Goal: Task Accomplishment & Management: Manage account settings

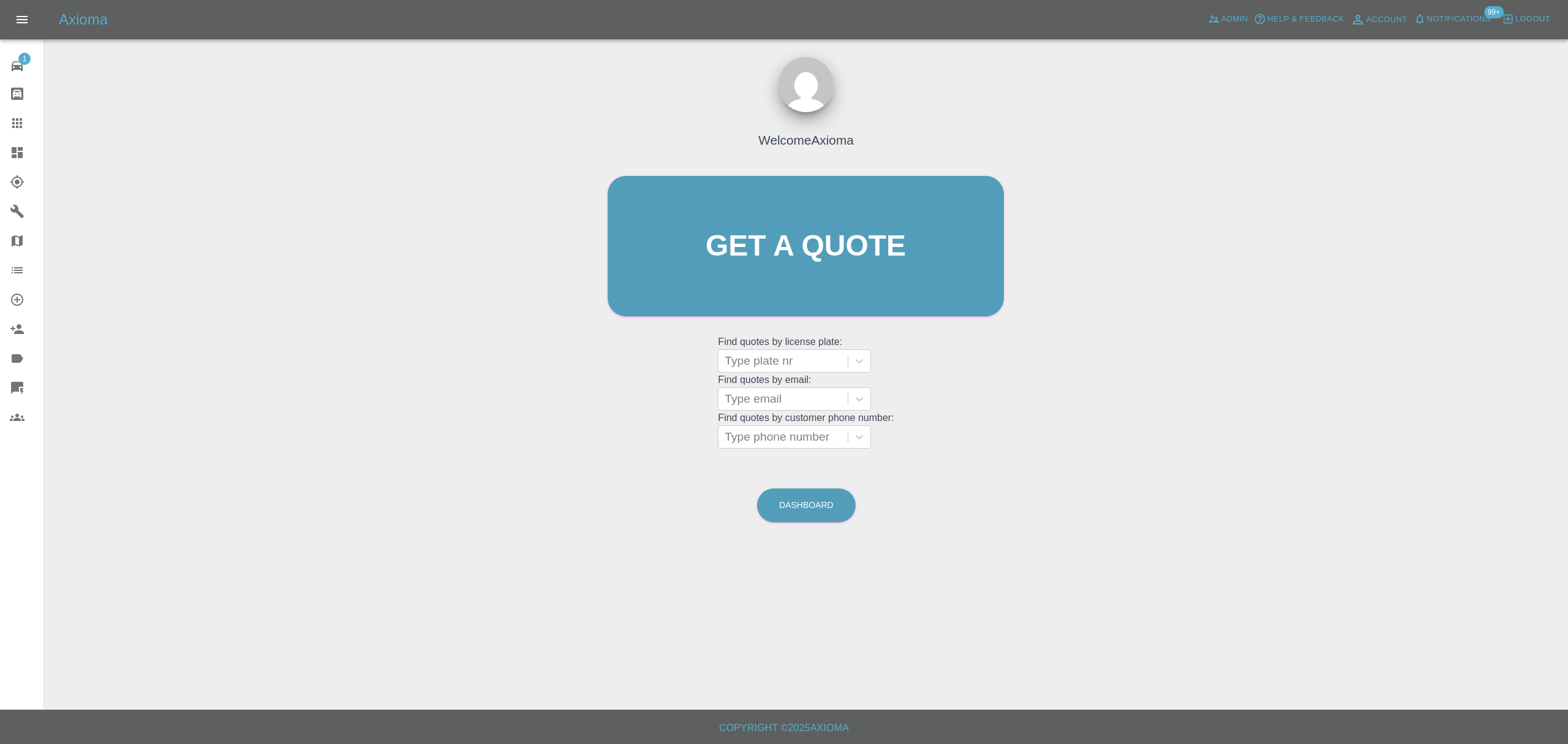
click at [0, 154] on link "Dashboard" at bounding box center [21, 152] width 43 height 29
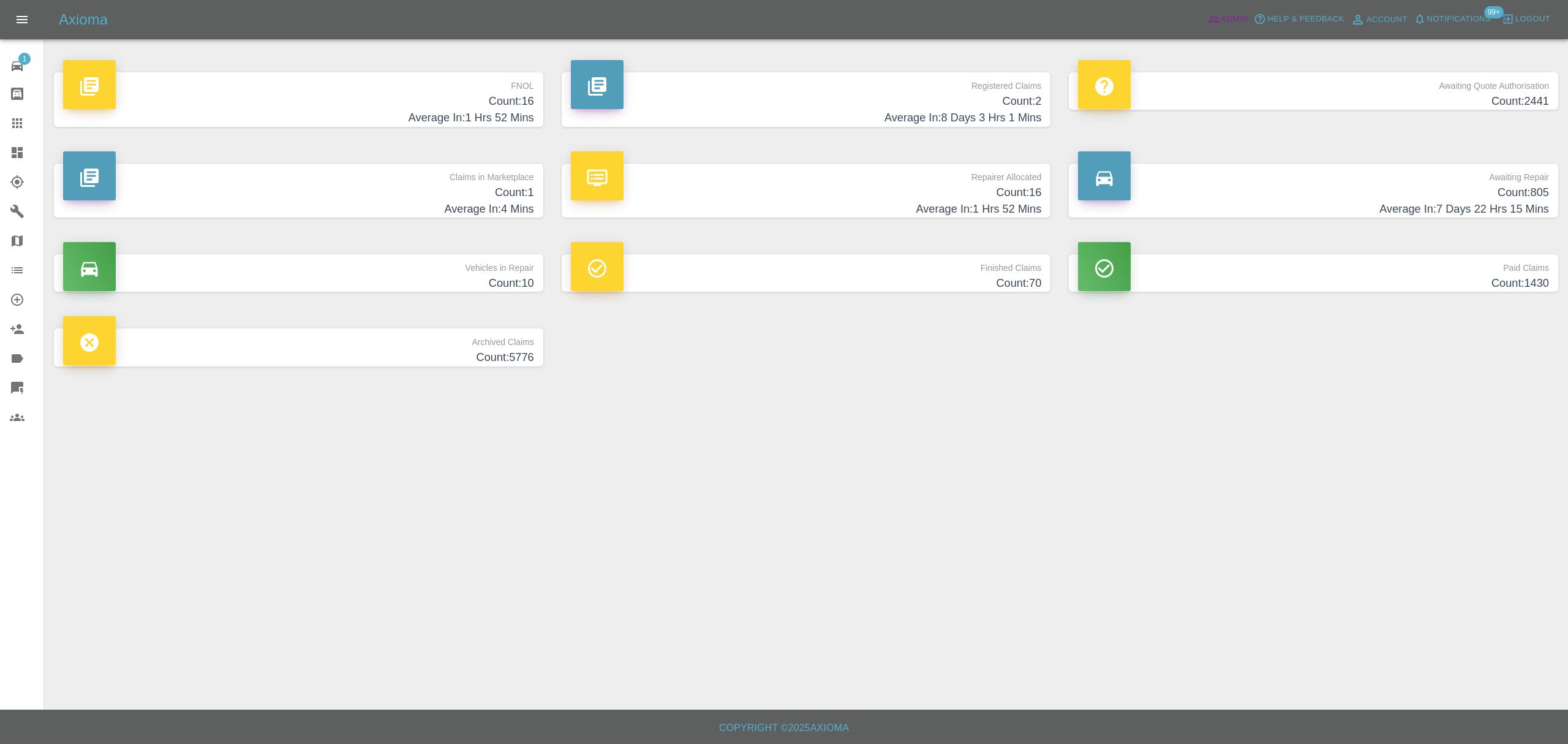
click at [1223, 26] on span "Admin" at bounding box center [1234, 19] width 27 height 14
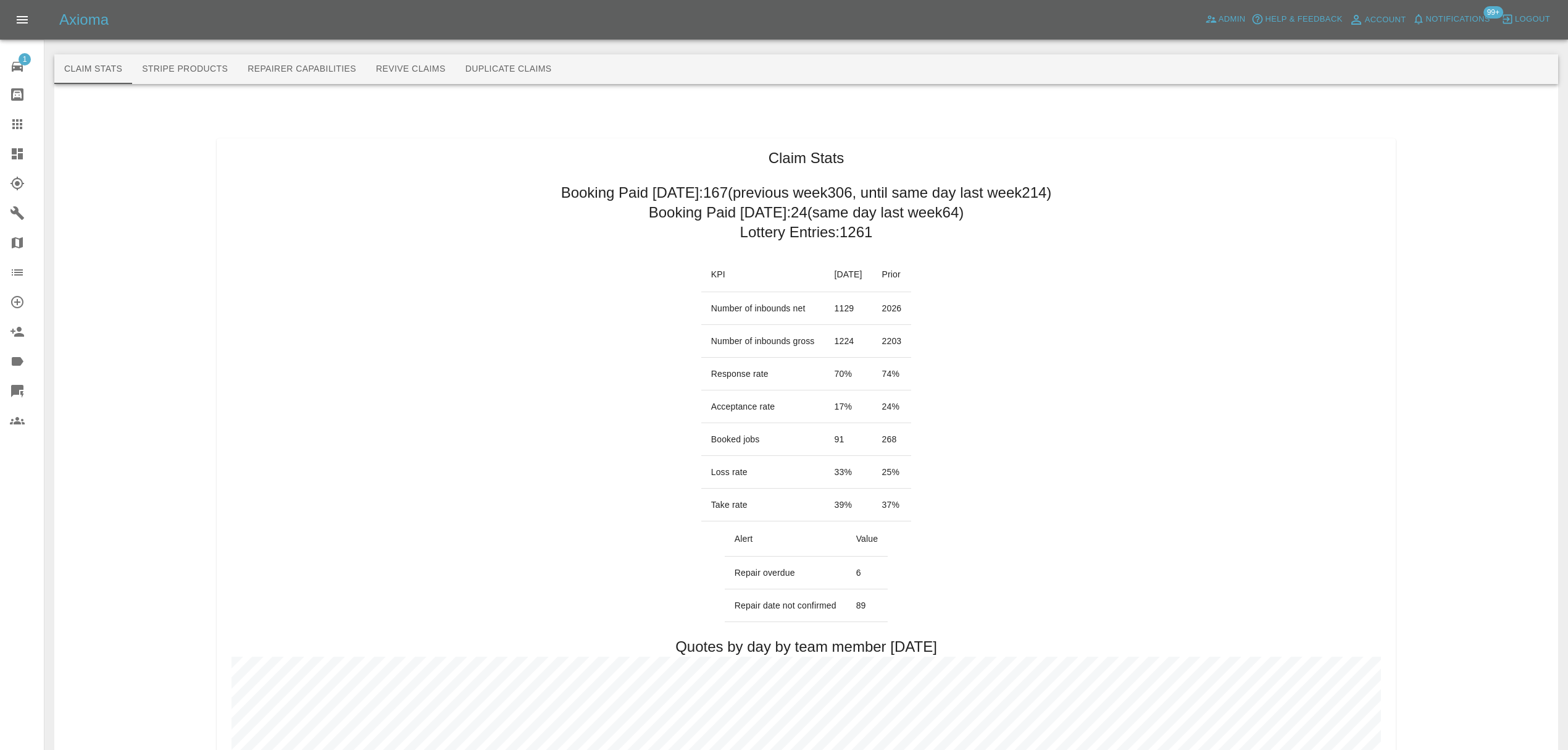
click at [10, 149] on icon at bounding box center [17, 154] width 15 height 15
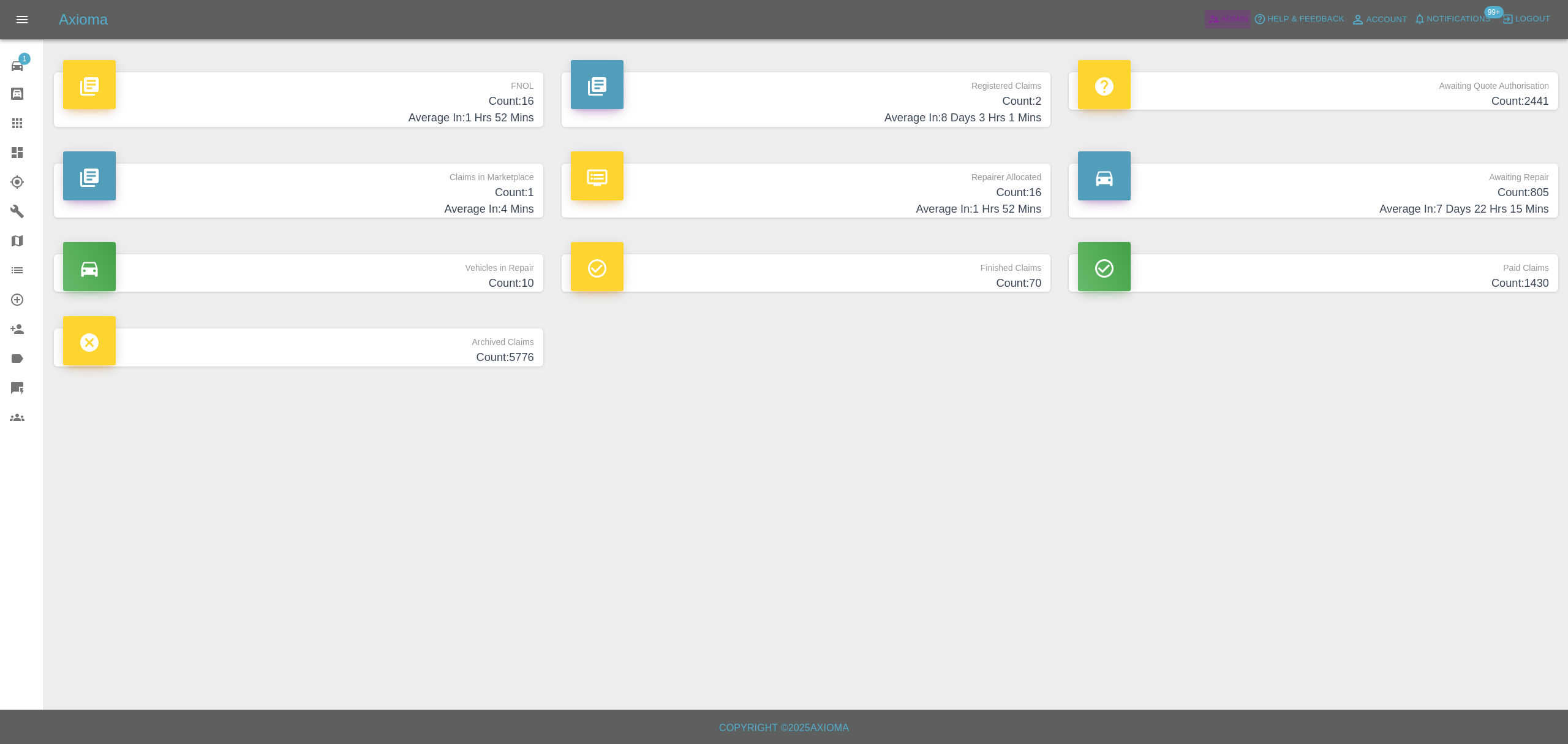
click at [1225, 12] on span "Admin" at bounding box center [1234, 19] width 27 height 14
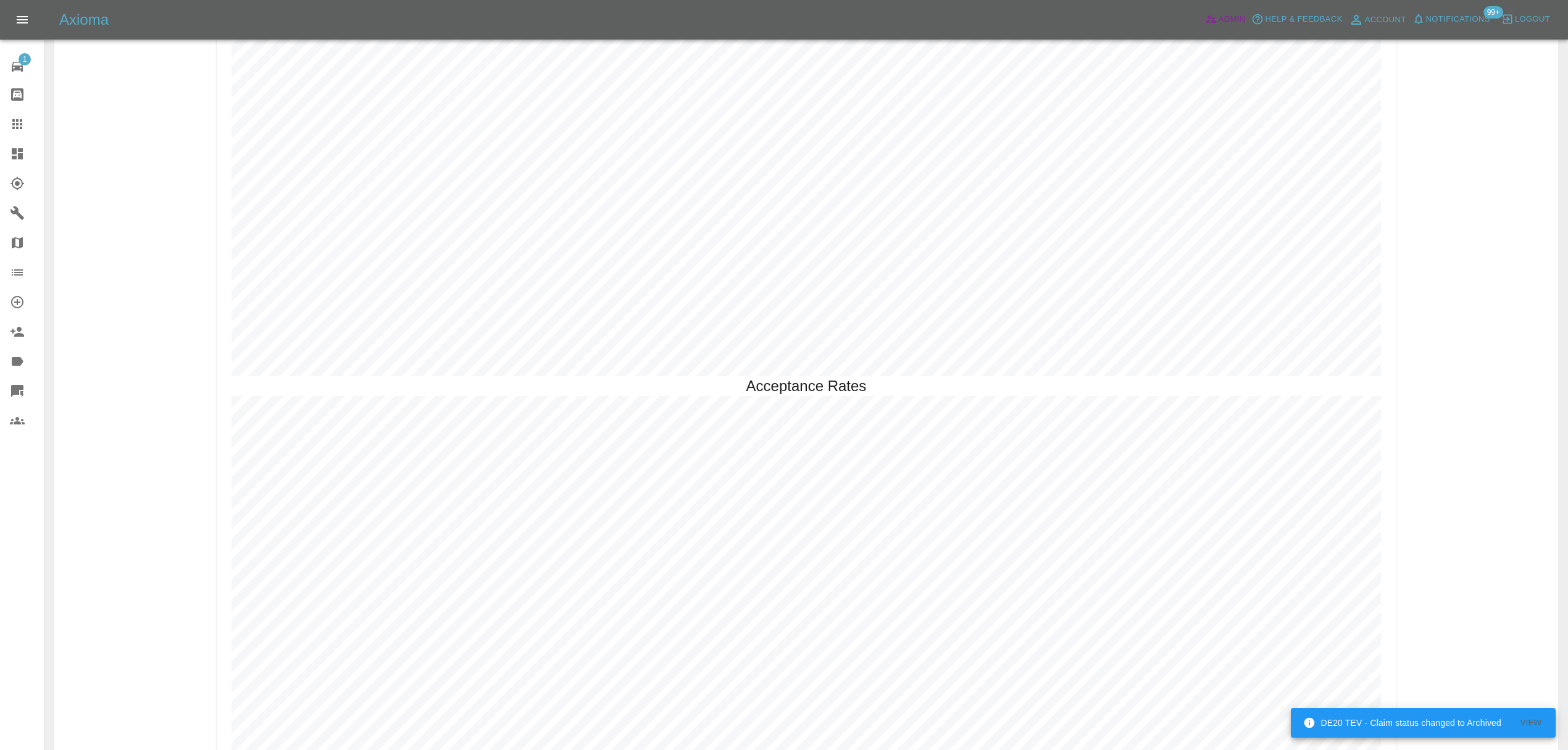
scroll to position [3279, 0]
click at [1471, 26] on span "Notifications" at bounding box center [1459, 20] width 64 height 14
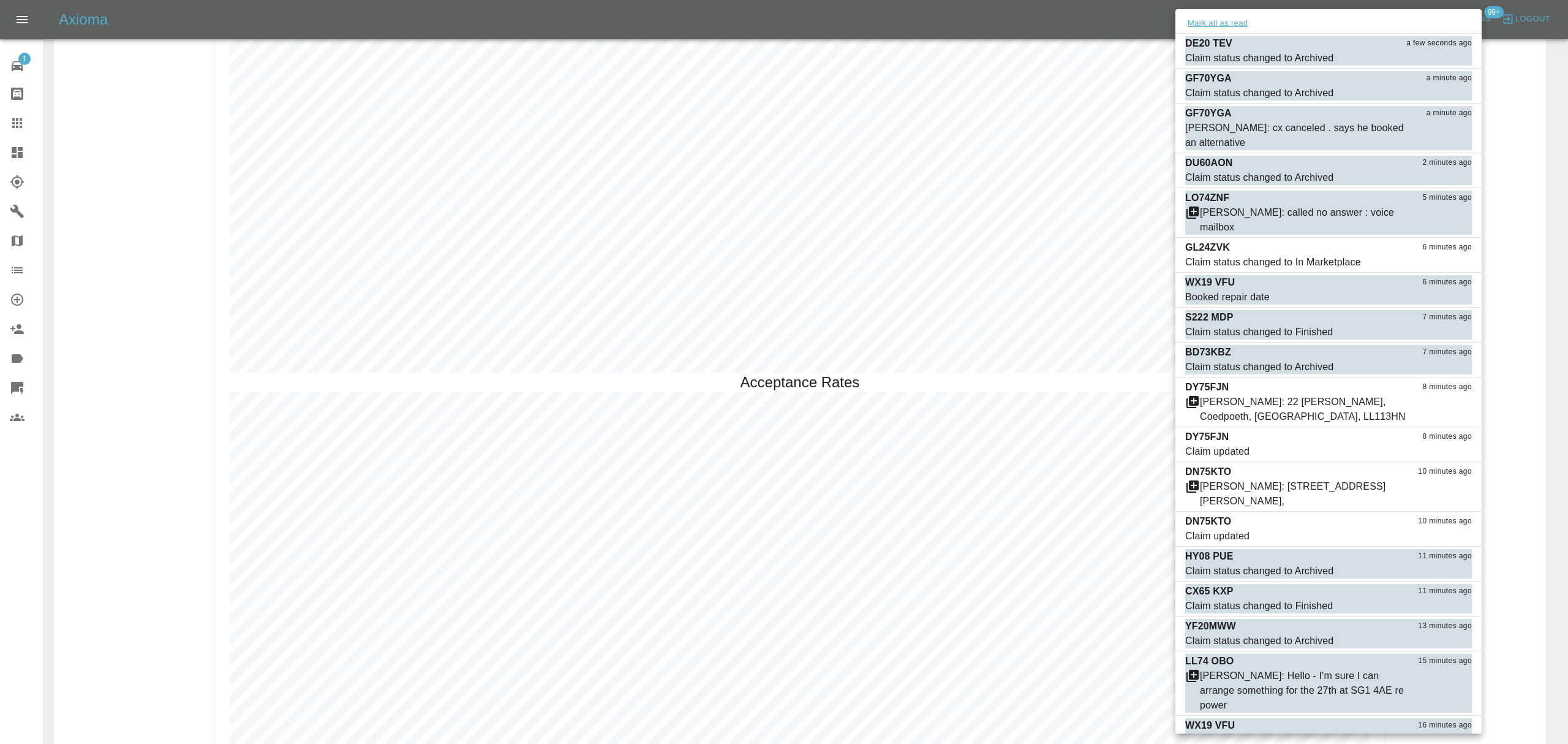
click at [1219, 21] on button "Mark all as read" at bounding box center [1218, 24] width 65 height 14
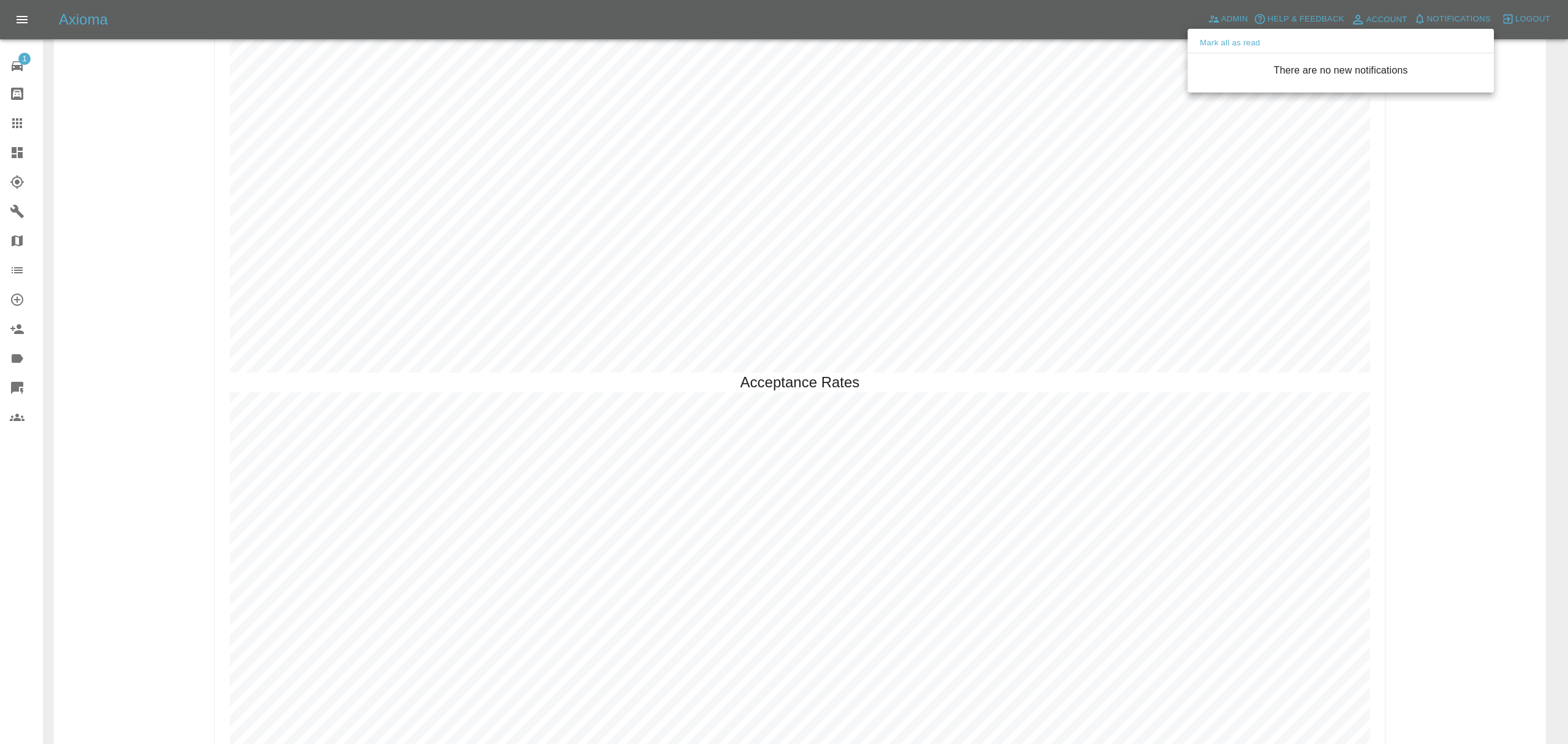
click at [1480, 312] on div at bounding box center [784, 372] width 1568 height 744
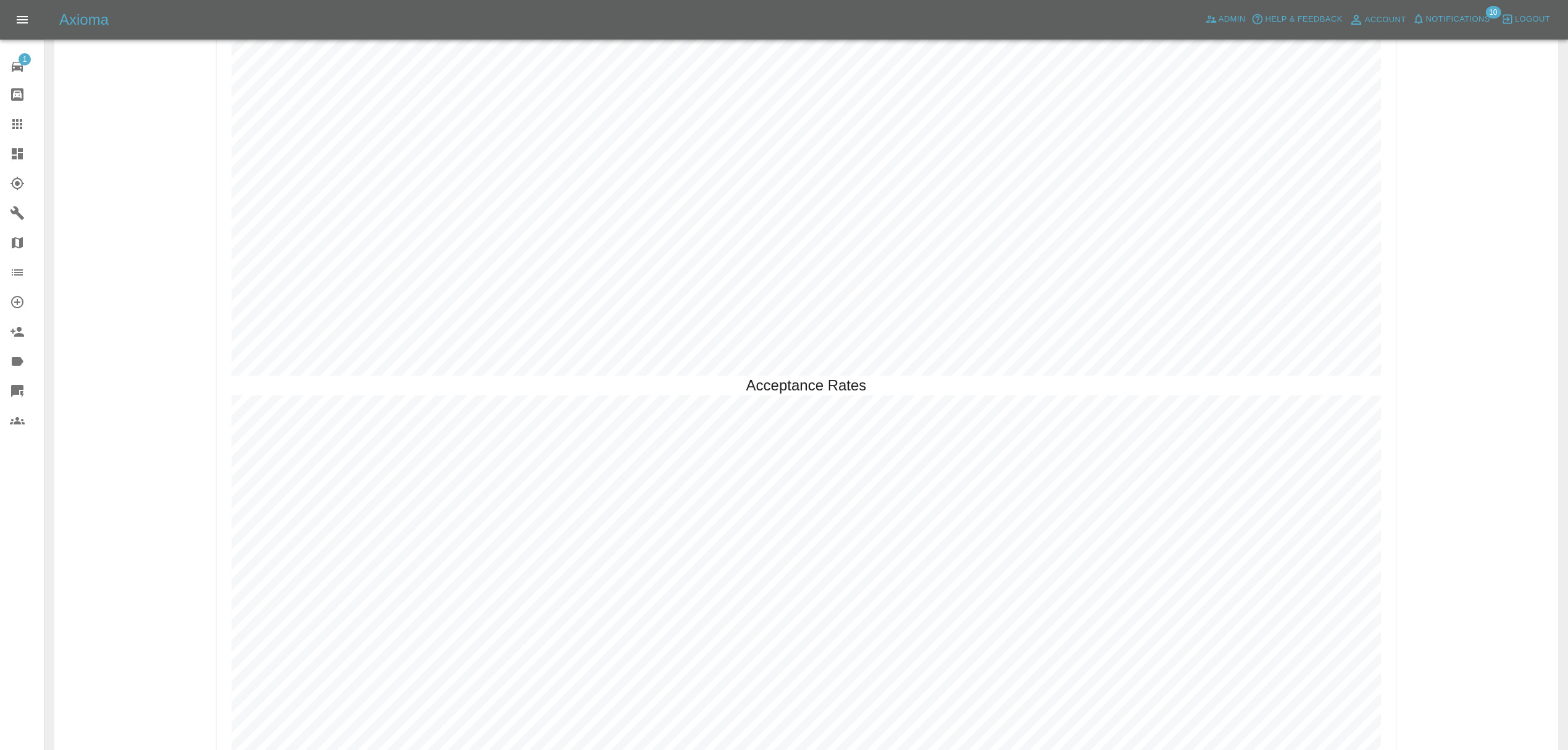
click at [1463, 29] on div "Axioma Admin Help & Feedback Account Notifications 10 Logout" at bounding box center [784, 20] width 1568 height 39
click at [1453, 20] on span "Notifications" at bounding box center [1459, 20] width 64 height 14
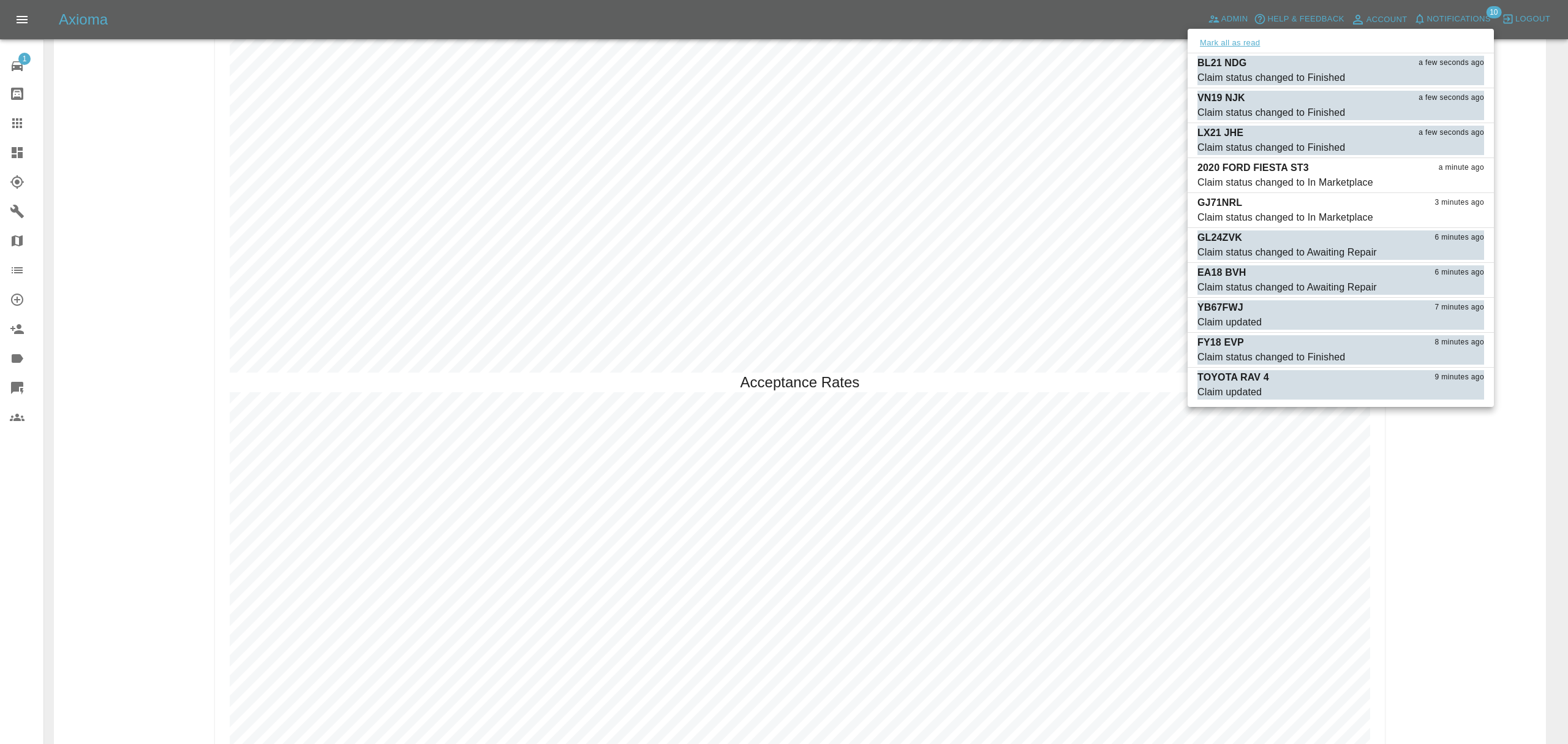
click at [1247, 38] on button "Mark all as read" at bounding box center [1230, 43] width 65 height 14
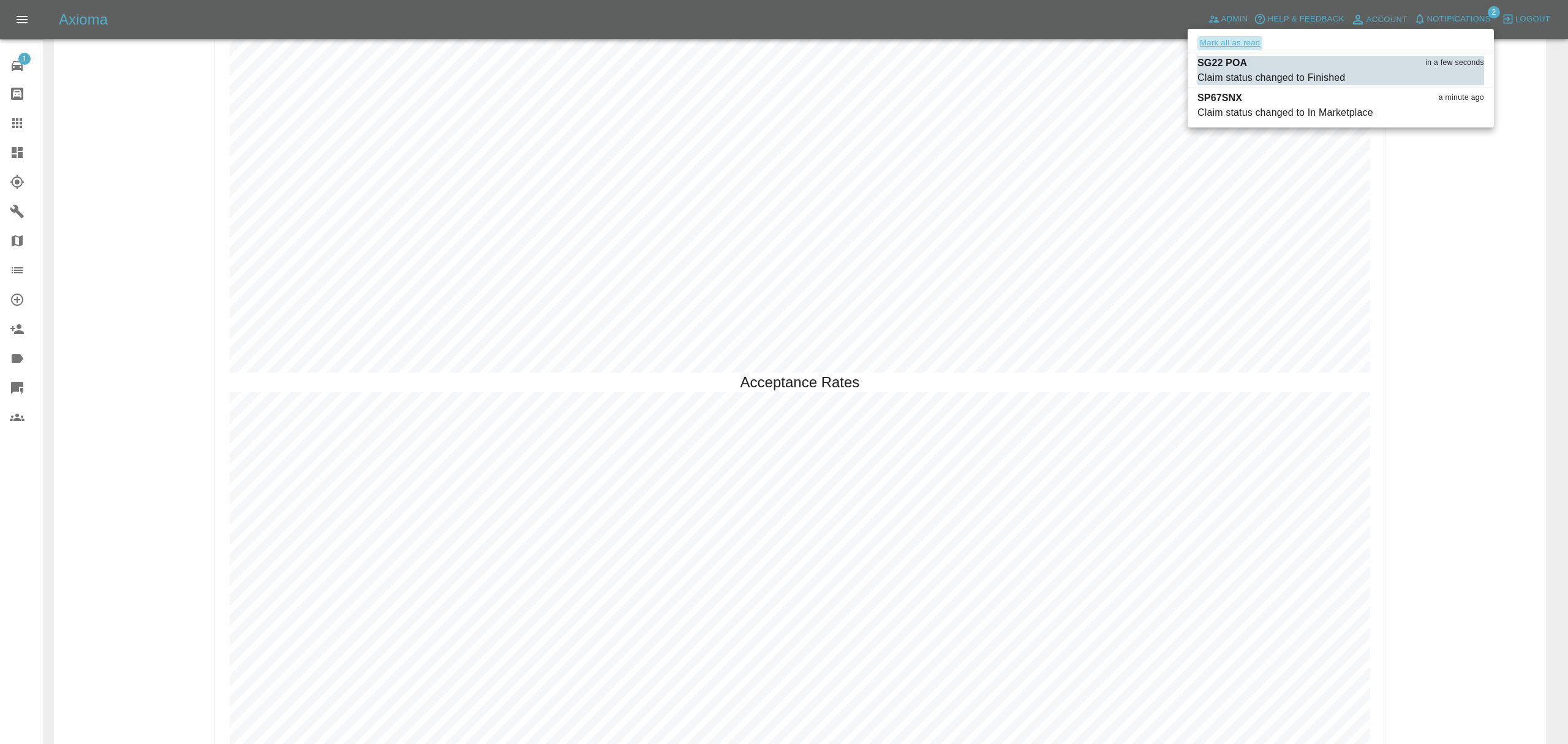
click at [1209, 39] on button "Mark all as read" at bounding box center [1230, 43] width 65 height 14
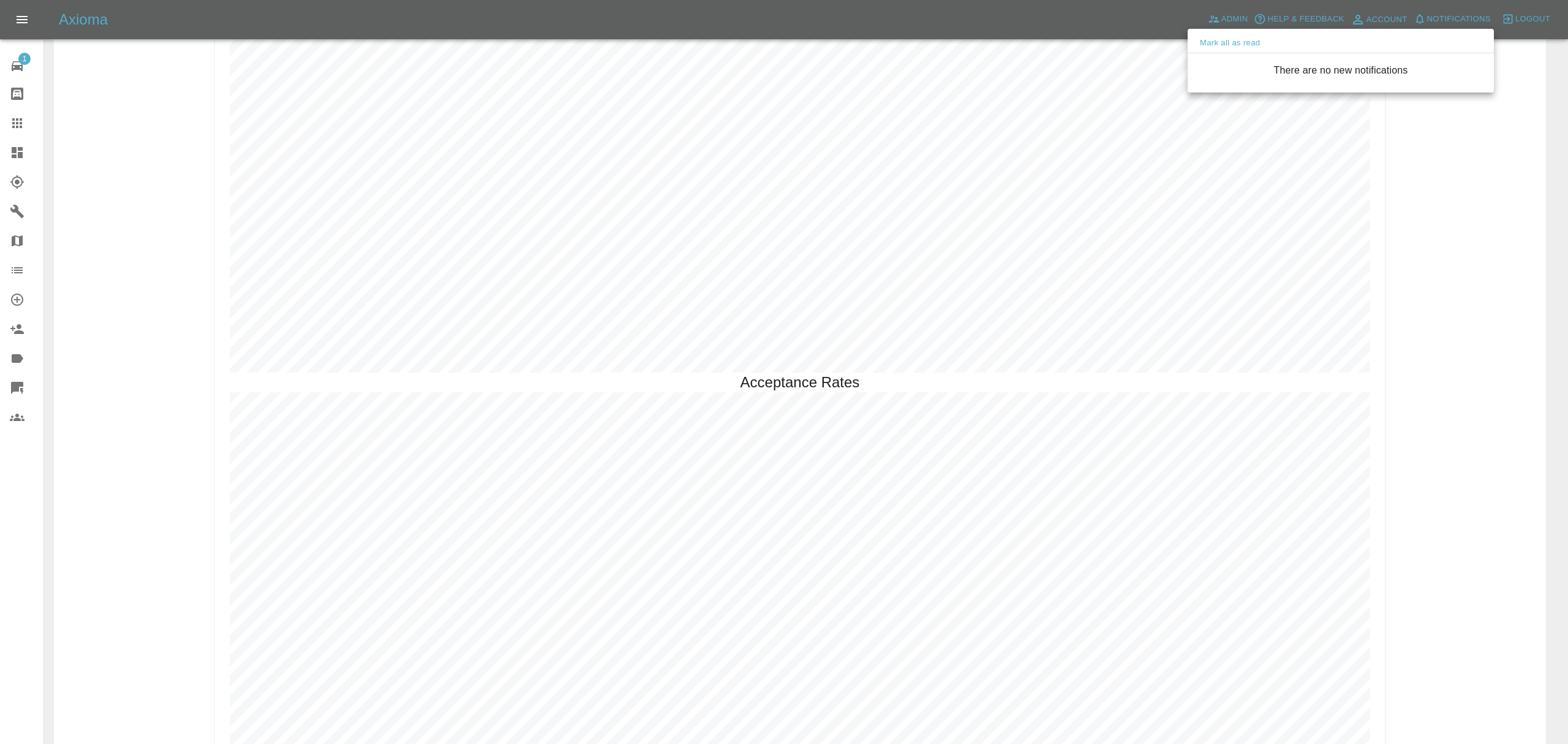
click at [1397, 253] on div at bounding box center [784, 372] width 1568 height 744
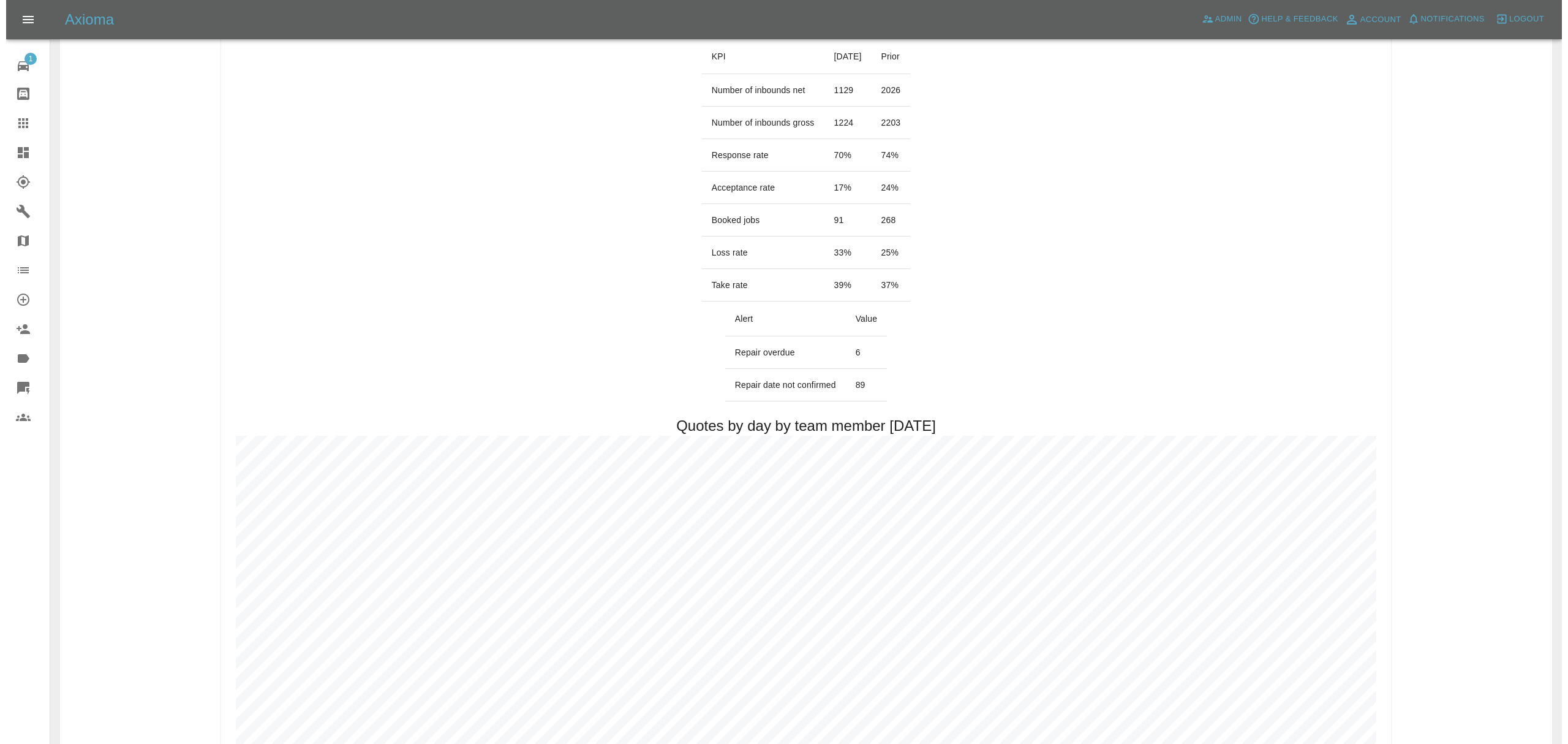
scroll to position [0, 0]
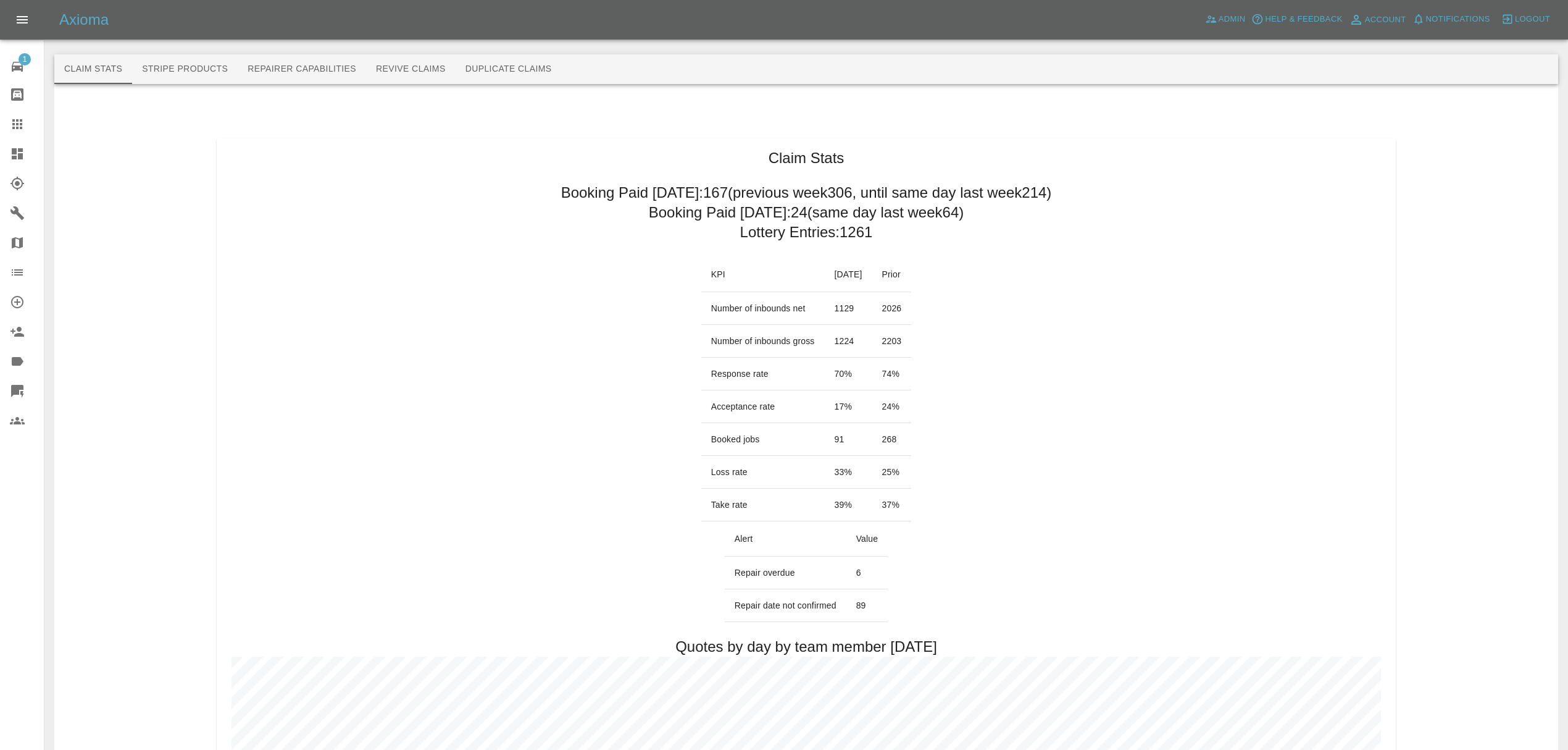
click at [19, 149] on icon at bounding box center [17, 154] width 11 height 11
